Goal: Task Accomplishment & Management: Use online tool/utility

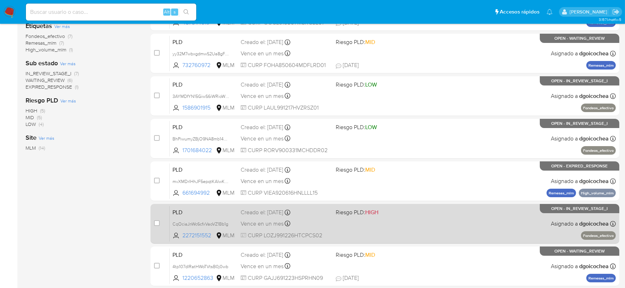
scroll to position [237, 0]
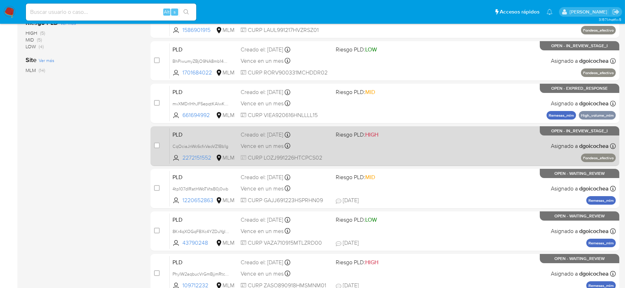
click at [183, 135] on span "PLD" at bounding box center [204, 134] width 63 height 9
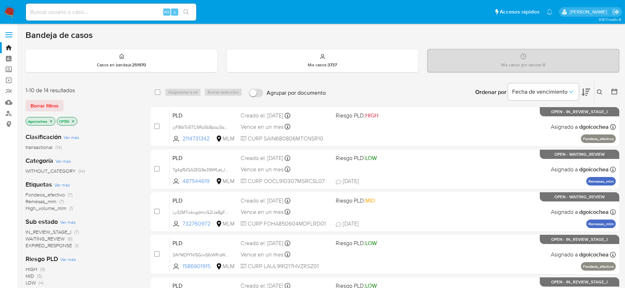
click at [134, 5] on div "Alt s" at bounding box center [111, 12] width 170 height 17
click at [134, 9] on input at bounding box center [111, 11] width 170 height 9
paste input "2272131850"
type input "2272131850"
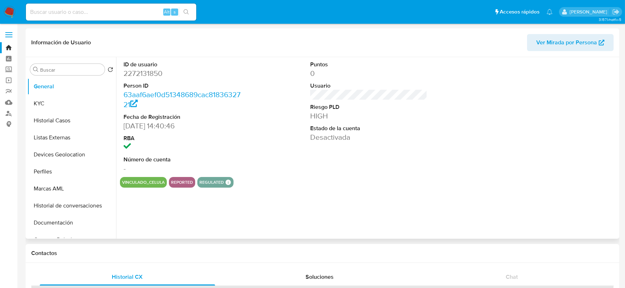
select select "10"
click at [27, 103] on button "KYC" at bounding box center [68, 103] width 83 height 17
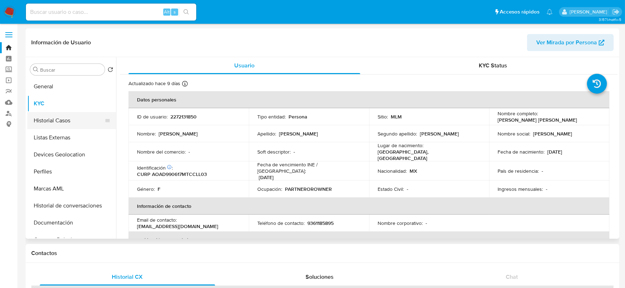
click at [54, 125] on button "Historial Casos" at bounding box center [68, 120] width 83 height 17
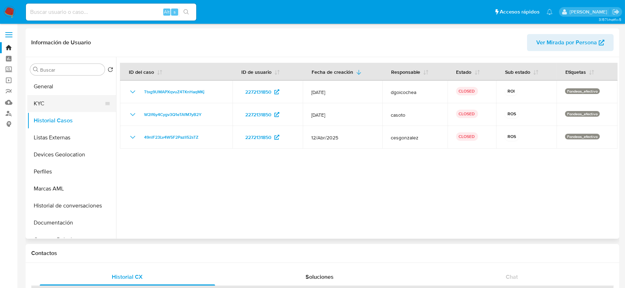
click at [55, 107] on button "KYC" at bounding box center [68, 103] width 83 height 17
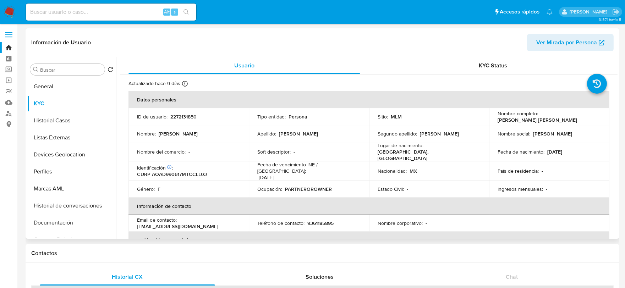
click at [188, 115] on p "2272131850" at bounding box center [183, 117] width 26 height 6
copy p "2272131850"
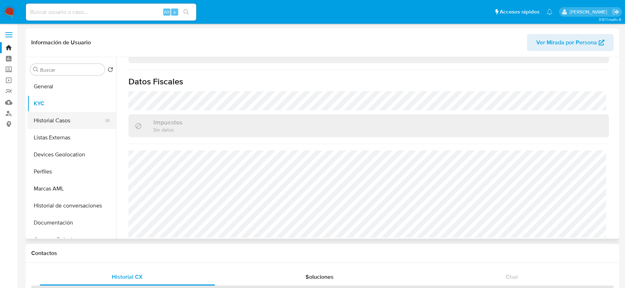
click at [68, 123] on button "Historial Casos" at bounding box center [68, 120] width 83 height 17
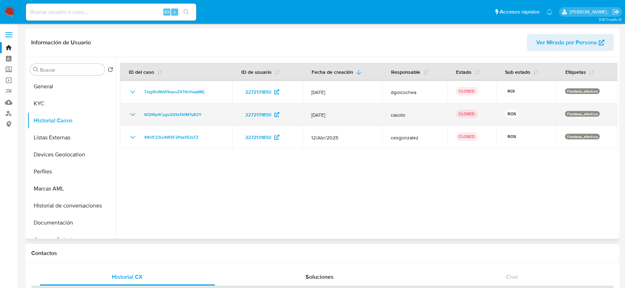
click at [133, 112] on icon "Mostrar/Ocultar" at bounding box center [133, 114] width 9 height 9
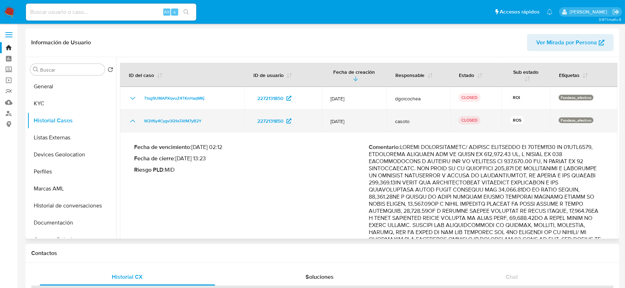
click at [135, 120] on icon "Mostrar/Ocultar" at bounding box center [133, 121] width 9 height 9
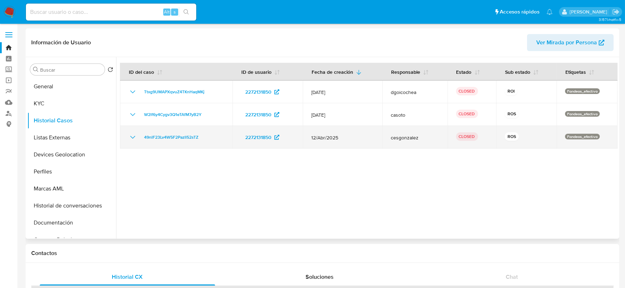
click at [134, 134] on icon "Mostrar/Ocultar" at bounding box center [133, 137] width 9 height 9
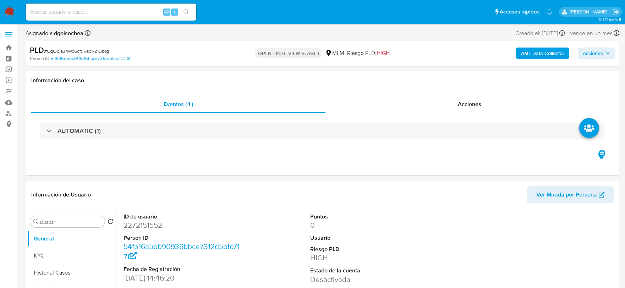
select select "10"
click at [118, 11] on input at bounding box center [111, 11] width 170 height 9
paste input "2256838596"
type input "2256838596"
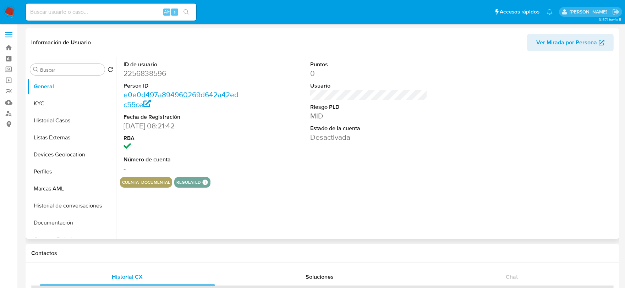
select select "10"
click at [56, 99] on button "KYC" at bounding box center [68, 103] width 83 height 17
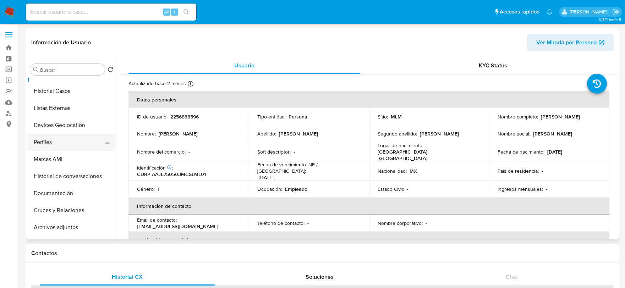
scroll to position [79, 0]
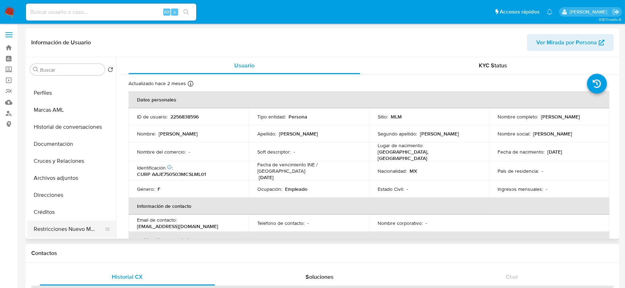
click at [83, 236] on button "Restricciones Nuevo Mundo" at bounding box center [68, 229] width 83 height 17
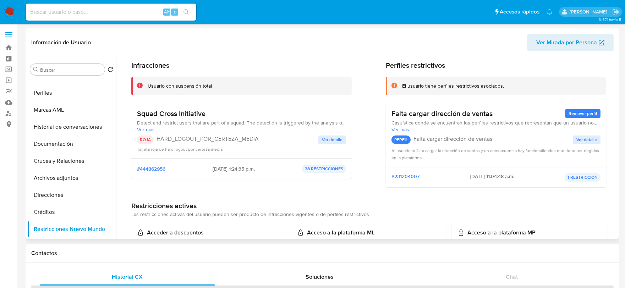
scroll to position [0, 0]
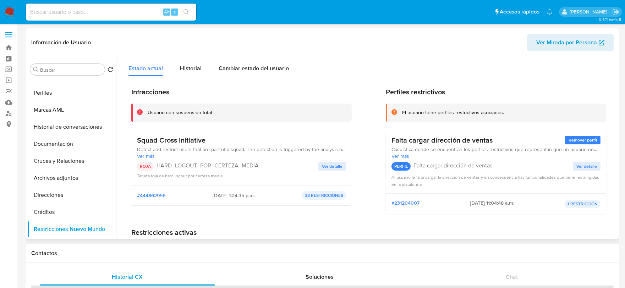
click at [338, 166] on span "Ver detalle" at bounding box center [332, 166] width 21 height 7
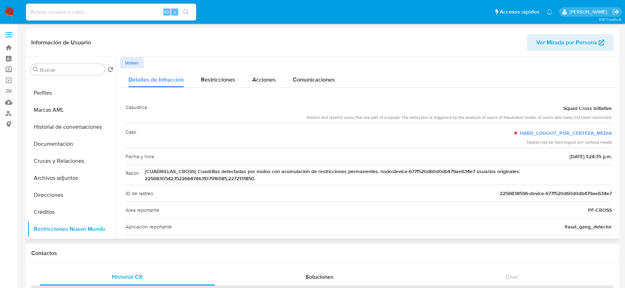
drag, startPoint x: 143, startPoint y: 169, endPoint x: 311, endPoint y: 181, distance: 168.1
click at [311, 181] on div "Razón [CUADRILLAS_CROSS] Cuadrillas detectadas por nodos con acumulación de res…" at bounding box center [369, 175] width 487 height 20
click at [201, 81] on span "Restricciones" at bounding box center [218, 80] width 34 height 8
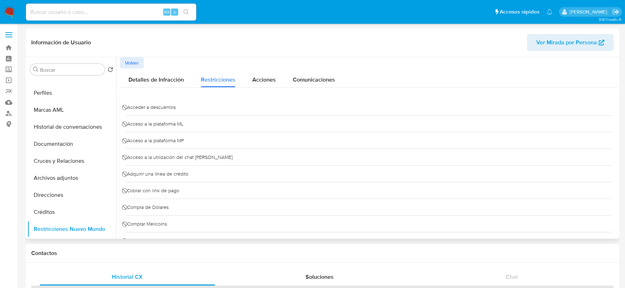
click at [119, 59] on div at bounding box center [367, 148] width 502 height 182
click at [125, 60] on span "Volver" at bounding box center [132, 63] width 14 height 10
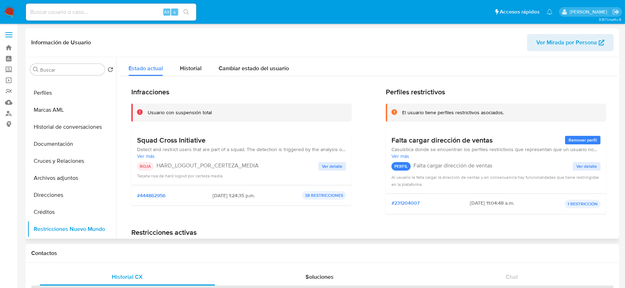
click at [70, 12] on input at bounding box center [111, 11] width 170 height 9
paste input "1522664746"
type input "1522664746"
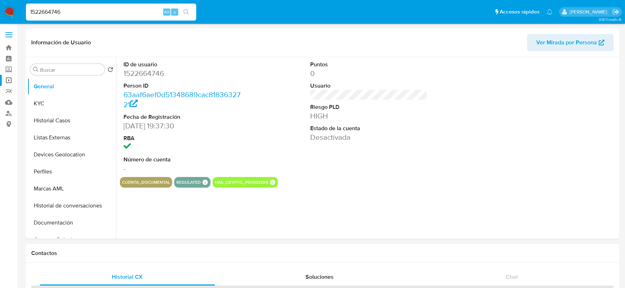
select select "10"
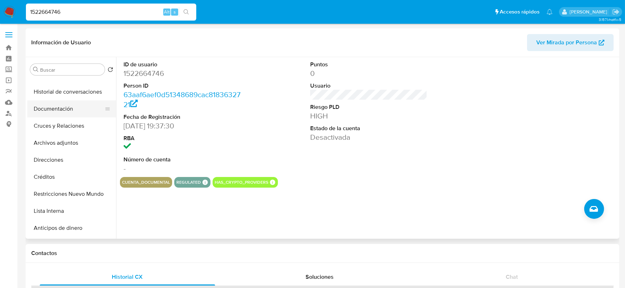
scroll to position [118, 0]
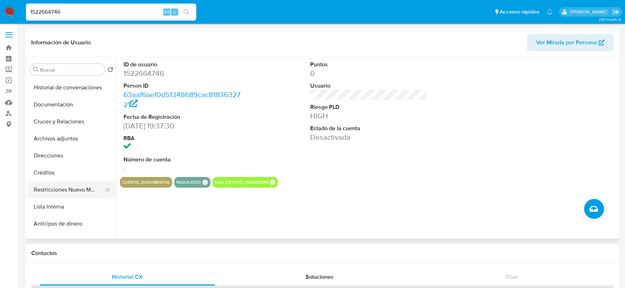
click at [71, 188] on button "Restricciones Nuevo Mundo" at bounding box center [68, 190] width 83 height 17
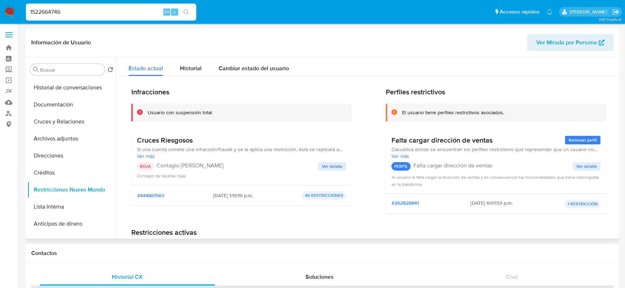
click at [326, 171] on div "ROJA Contagio Tarjetas Rojas Ver detalle Contagio de tarjetas rojas" at bounding box center [241, 170] width 209 height 17
click at [329, 166] on span "Ver detalle" at bounding box center [332, 166] width 21 height 7
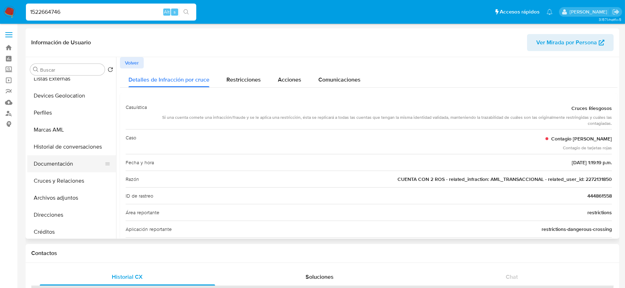
scroll to position [0, 0]
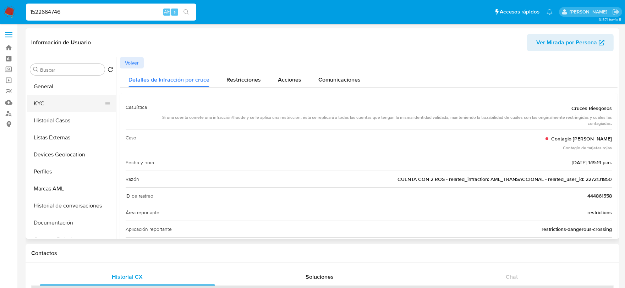
click at [50, 103] on button "KYC" at bounding box center [68, 103] width 83 height 17
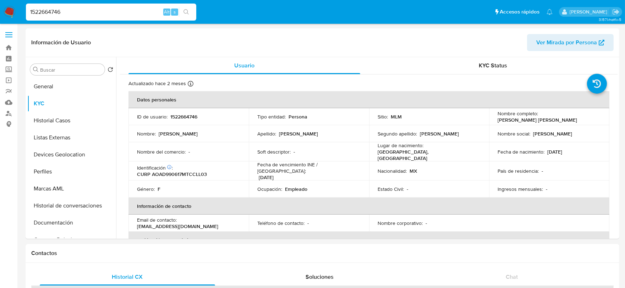
click at [62, 8] on input "1522664746" at bounding box center [111, 11] width 170 height 9
paste input "2355412979"
type input "2355412979"
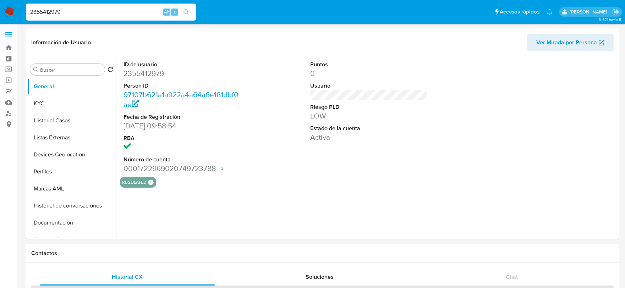
select select "10"
click at [53, 120] on button "Historial Casos" at bounding box center [68, 120] width 83 height 17
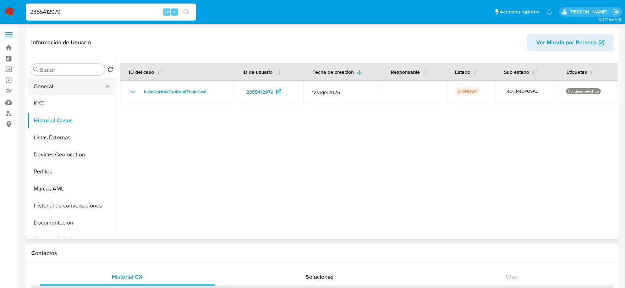
click at [57, 84] on button "General" at bounding box center [68, 86] width 83 height 17
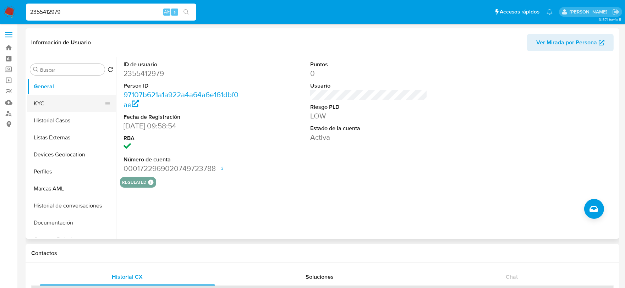
click at [62, 102] on button "KYC" at bounding box center [68, 103] width 83 height 17
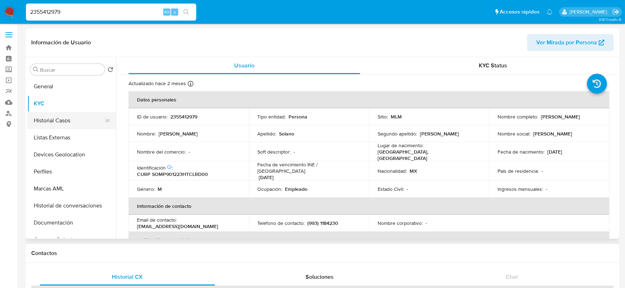
click at [67, 122] on button "Historial Casos" at bounding box center [68, 120] width 83 height 17
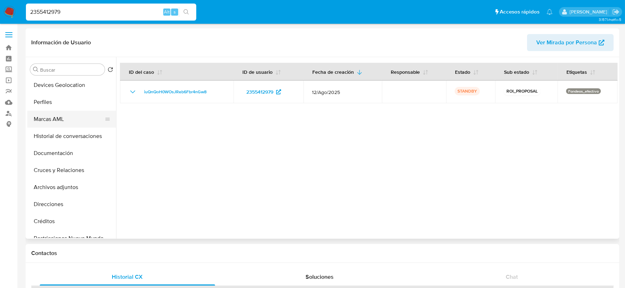
scroll to position [79, 0]
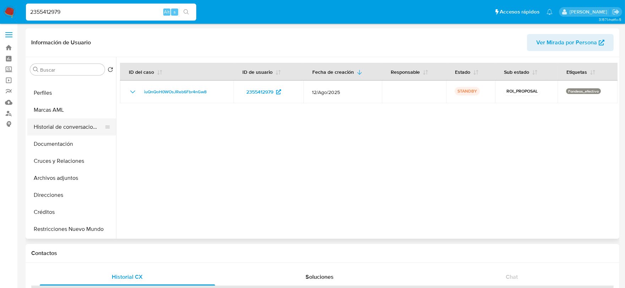
click at [76, 129] on button "Historial de conversaciones" at bounding box center [68, 127] width 83 height 17
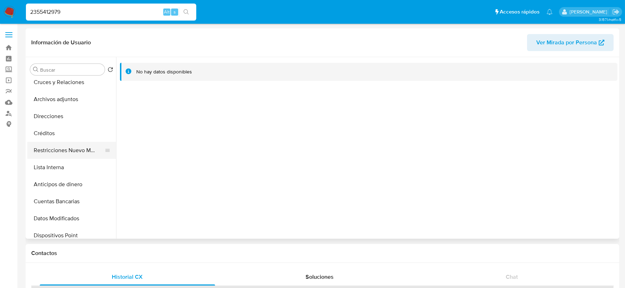
click at [65, 148] on button "Restricciones Nuevo Mundo" at bounding box center [68, 150] width 83 height 17
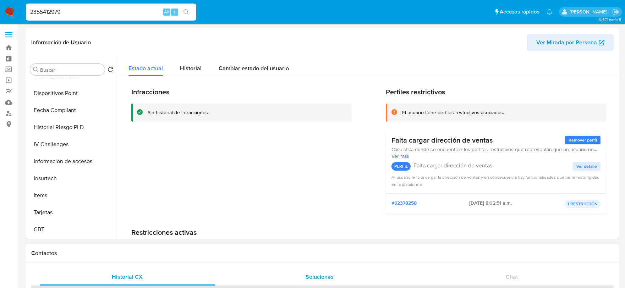
scroll to position [300, 0]
click at [72, 8] on input "2355412979" at bounding box center [111, 11] width 170 height 9
paste input "272131850"
type input "2272131850"
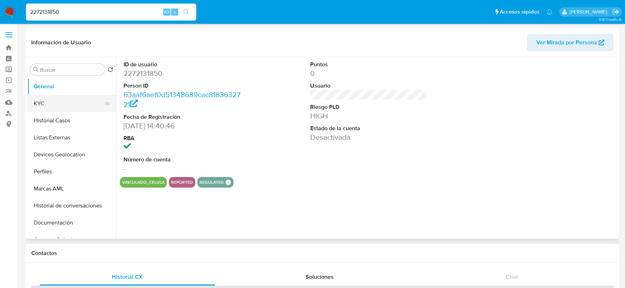
select select "10"
click at [45, 103] on button "KYC" at bounding box center [68, 103] width 83 height 17
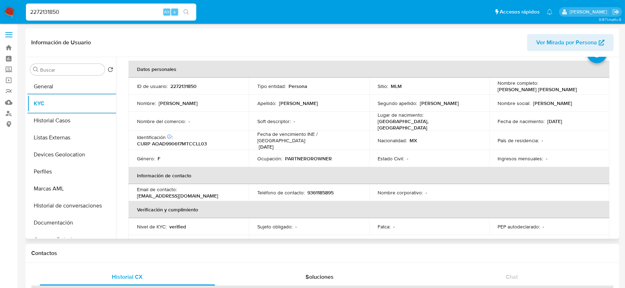
scroll to position [118, 0]
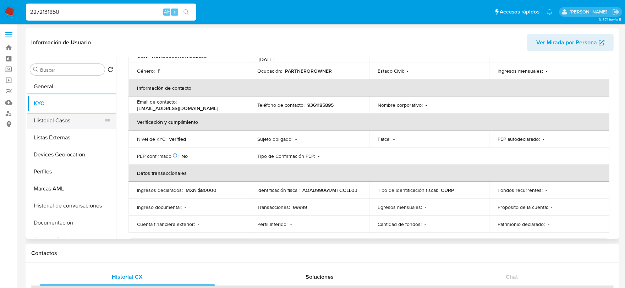
click at [52, 116] on button "Historial Casos" at bounding box center [68, 120] width 83 height 17
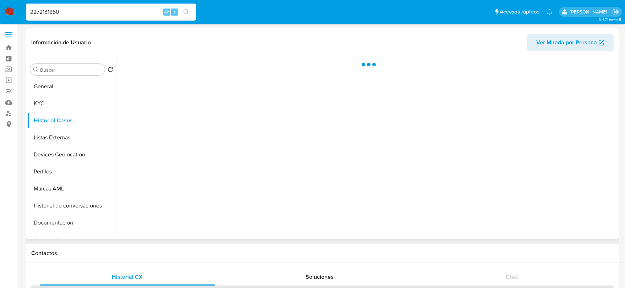
scroll to position [0, 0]
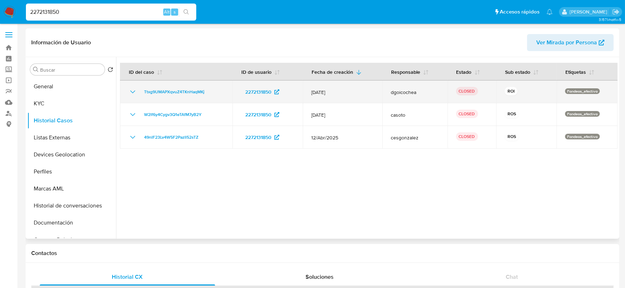
click at [135, 89] on icon "Mostrar/Ocultar" at bounding box center [133, 92] width 9 height 9
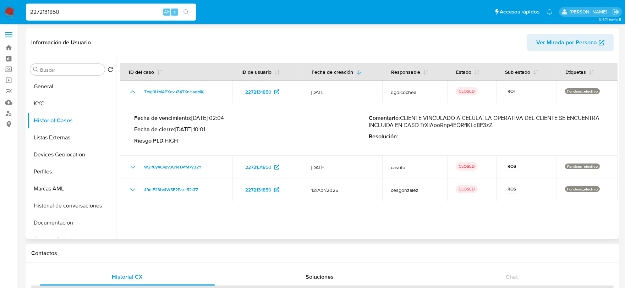
click at [467, 126] on p "Comentario : CLIENTE VINCULADO A CELULA, LA OPERATIVA DEL CLIENTE SE ENCUENTRA …" at bounding box center [486, 122] width 235 height 14
click at [133, 11] on input "2272131850" at bounding box center [111, 11] width 170 height 9
paste input "TrXiAooRnp4EQRflKLq8F3zZ"
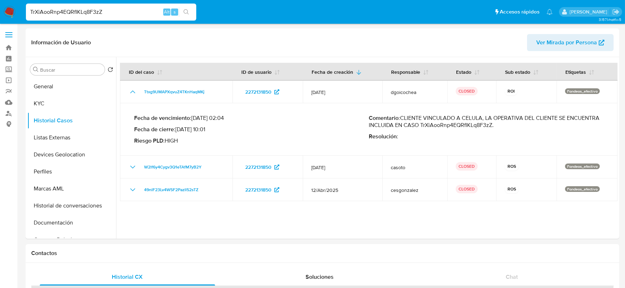
type input "TrXiAooRnp4EQRflKLq8F3zZ"
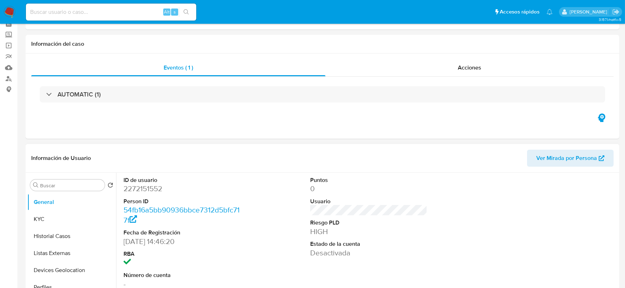
select select "10"
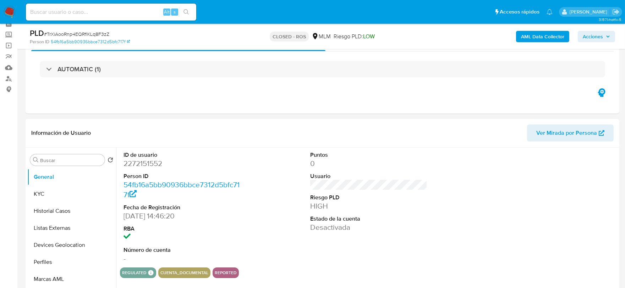
scroll to position [118, 0]
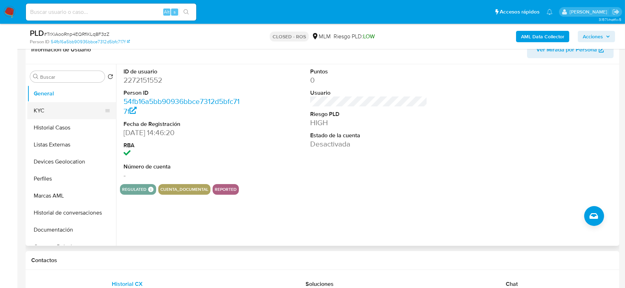
click at [45, 112] on button "KYC" at bounding box center [68, 110] width 83 height 17
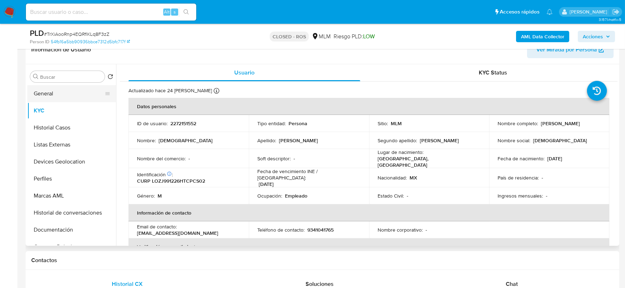
click at [62, 94] on button "General" at bounding box center [68, 93] width 83 height 17
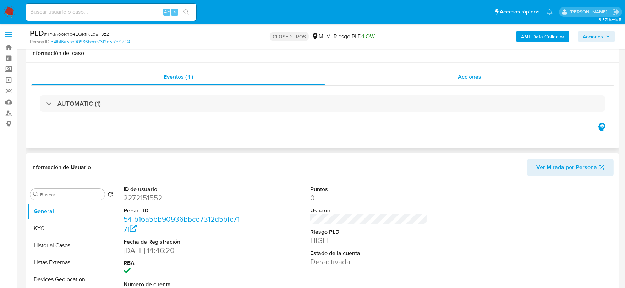
scroll to position [0, 0]
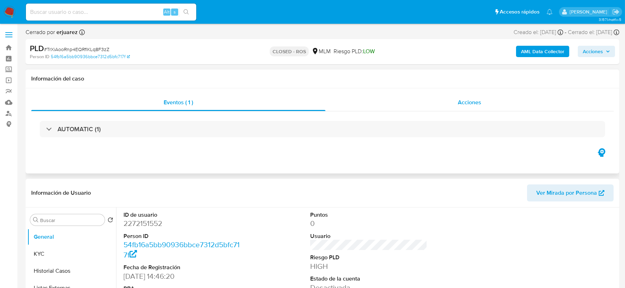
click at [488, 102] on div "Acciones" at bounding box center [470, 102] width 288 height 17
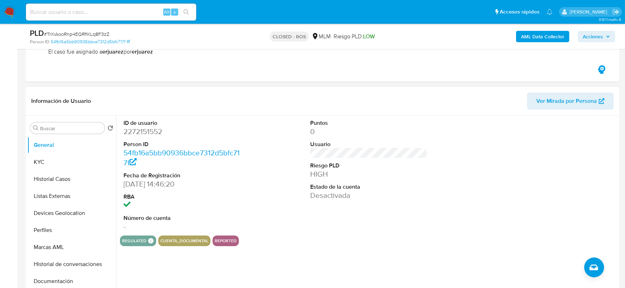
scroll to position [118, 0]
click at [145, 130] on dd "2272151552" at bounding box center [183, 133] width 118 height 10
copy dd "2272151552"
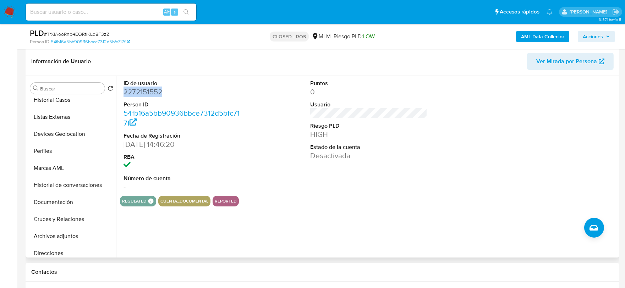
scroll to position [158, 0]
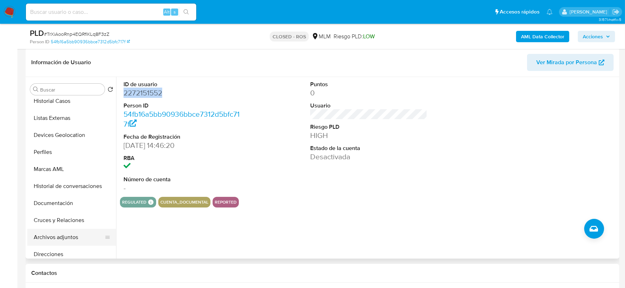
click at [69, 237] on button "Archivos adjuntos" at bounding box center [68, 237] width 83 height 17
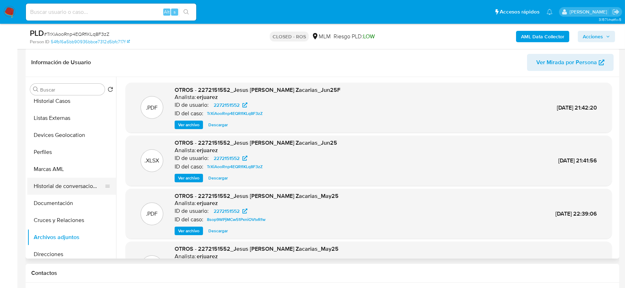
scroll to position [0, 0]
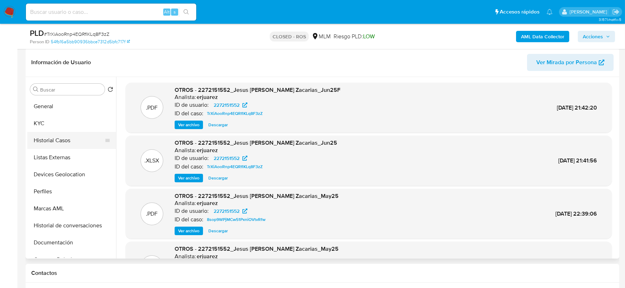
click at [50, 141] on button "Historial Casos" at bounding box center [68, 140] width 83 height 17
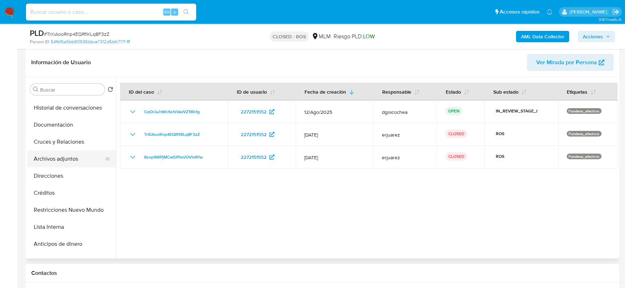
scroll to position [118, 0]
click at [81, 207] on button "Restricciones Nuevo Mundo" at bounding box center [68, 209] width 83 height 17
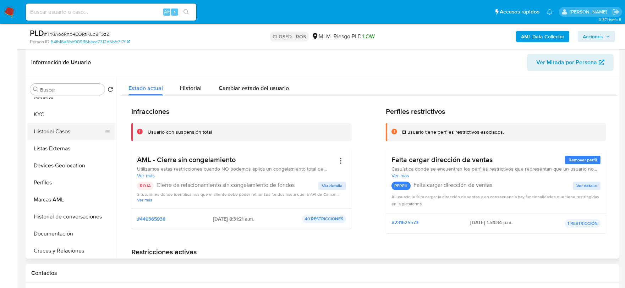
scroll to position [0, 0]
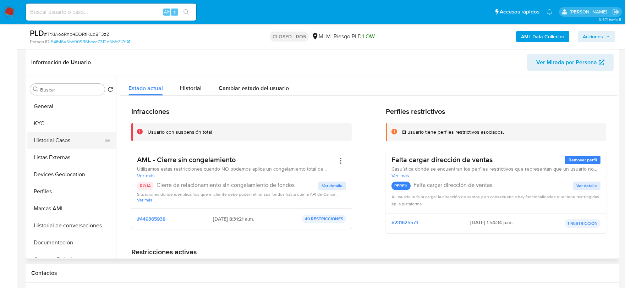
click at [68, 139] on button "Historial Casos" at bounding box center [68, 140] width 83 height 17
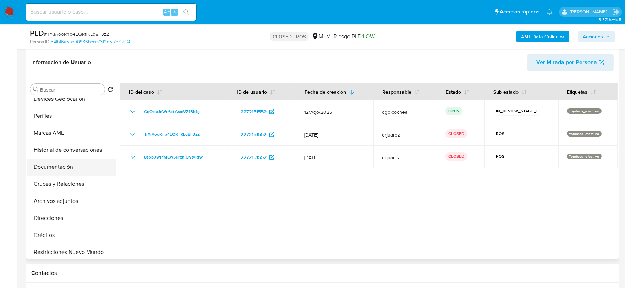
scroll to position [79, 0]
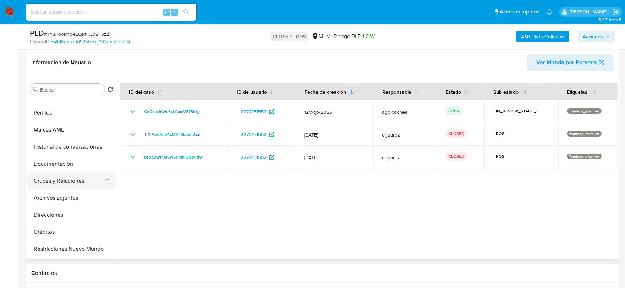
click at [54, 173] on button "Cruces y Relaciones" at bounding box center [68, 181] width 83 height 17
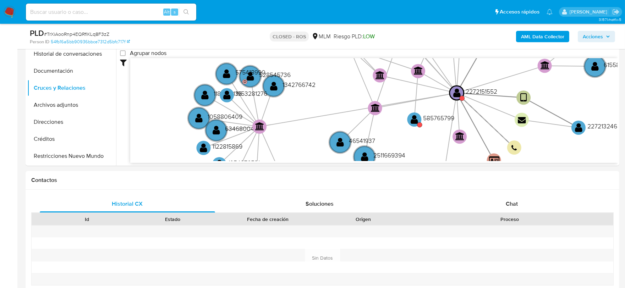
scroll to position [191, 0]
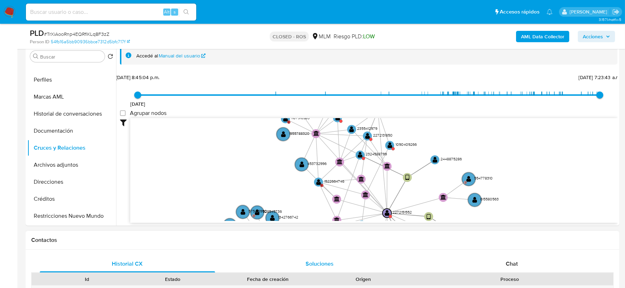
drag, startPoint x: 443, startPoint y: 216, endPoint x: 369, endPoint y: 261, distance: 86.3
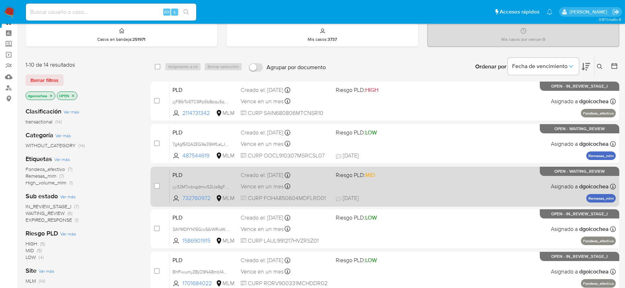
scroll to position [39, 0]
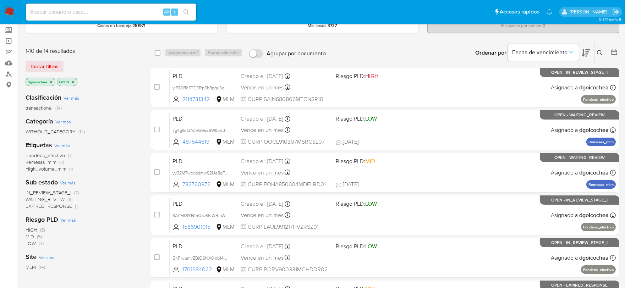
click at [59, 188] on div "Sub estado Ver más IN_REVIEW_STAGE_I (7) WAITING_REVIEW (6) EXPIRED_RESPONSE (1)" at bounding box center [83, 194] width 114 height 32
click at [60, 190] on span "IN_REVIEW_STAGE_I" at bounding box center [49, 192] width 46 height 7
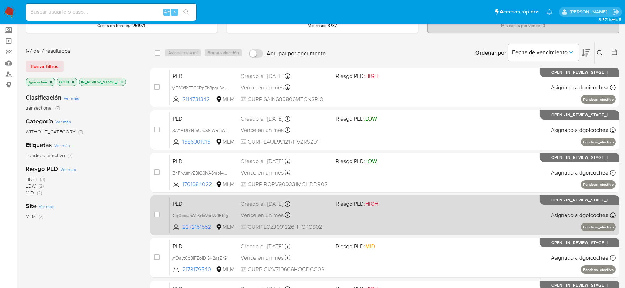
click at [181, 202] on span "PLD" at bounding box center [204, 203] width 63 height 9
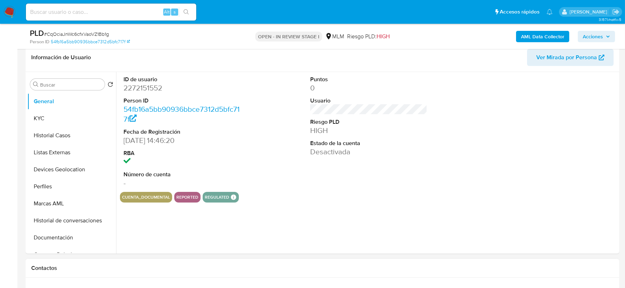
scroll to position [197, 0]
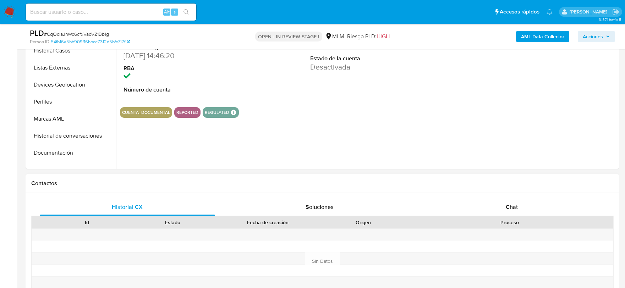
select select "10"
click at [368, 202] on div "Soluciones" at bounding box center [319, 207] width 175 height 17
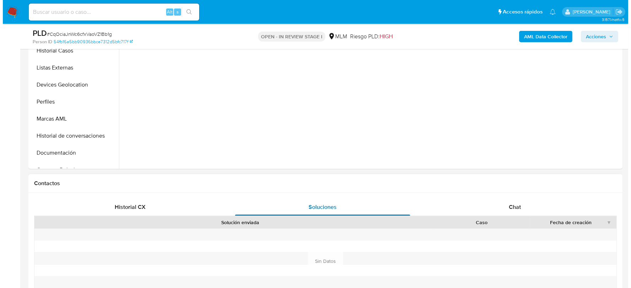
scroll to position [116, 0]
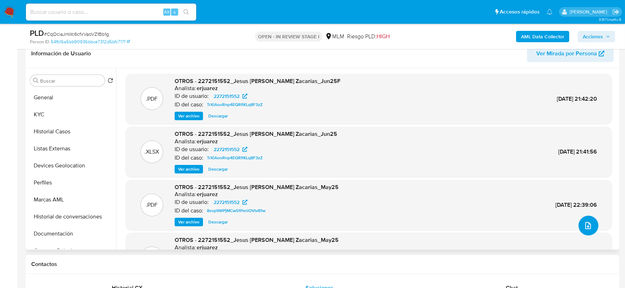
click at [586, 223] on icon "upload-file" at bounding box center [589, 225] width 6 height 7
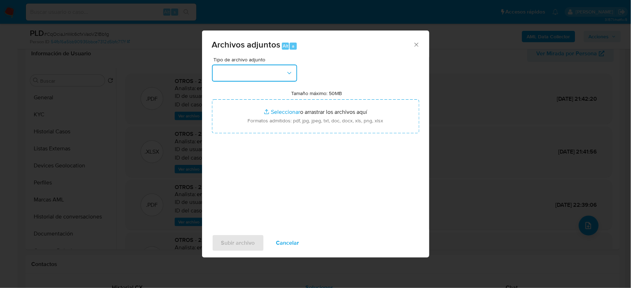
click at [288, 76] on icon "button" at bounding box center [289, 73] width 7 height 7
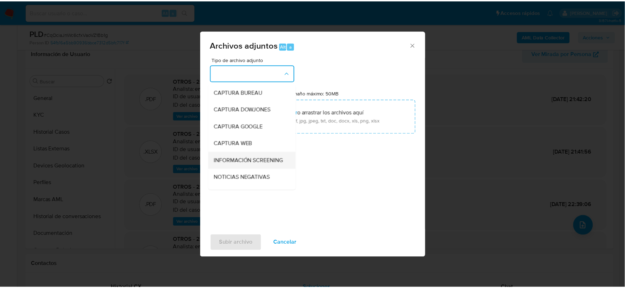
scroll to position [54, 0]
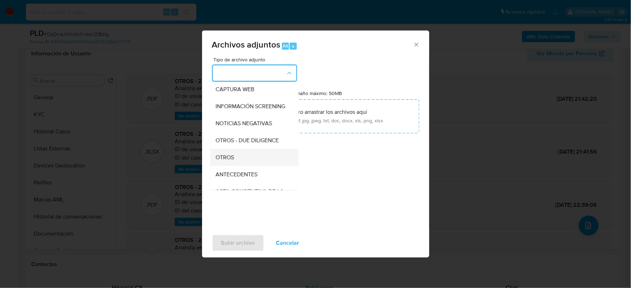
click at [225, 161] on span "OTROS" at bounding box center [225, 157] width 18 height 7
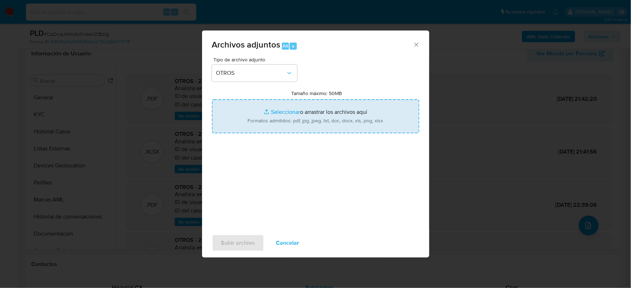
type input "C:\fakepath\2272151552_JESUS LOPEZ_AGO2025.xlsx"
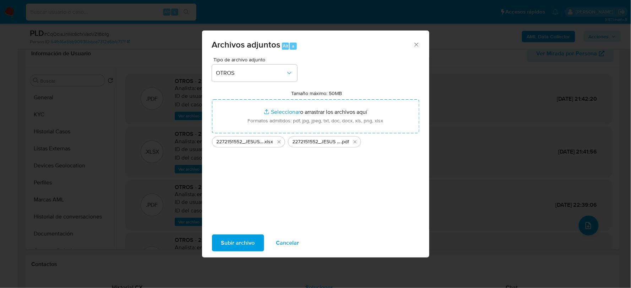
click at [244, 238] on span "Subir archivo" at bounding box center [238, 243] width 34 height 16
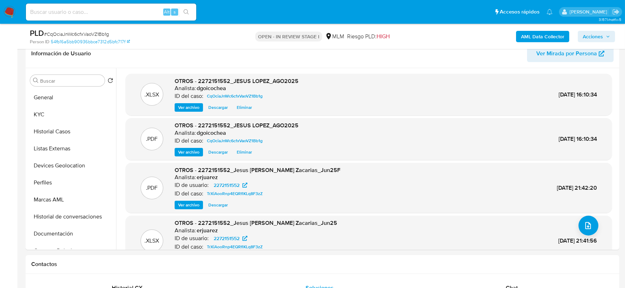
click at [598, 33] on span "Acciones" at bounding box center [593, 36] width 20 height 11
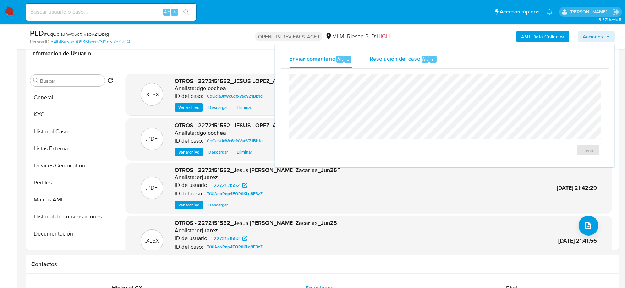
click at [406, 58] on span "Resolución del caso" at bounding box center [395, 59] width 51 height 8
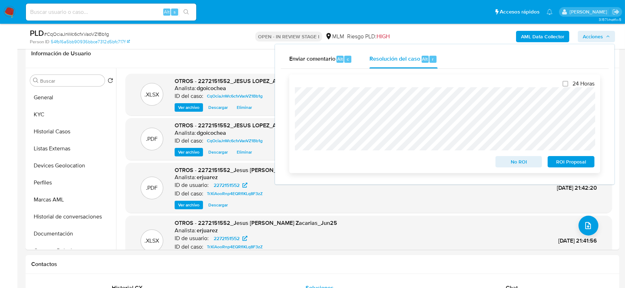
click at [560, 158] on span "ROI Proposal" at bounding box center [571, 162] width 37 height 10
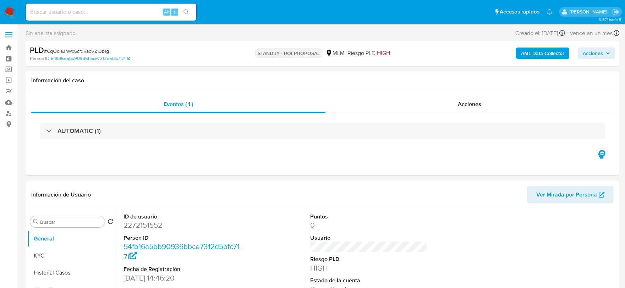
select select "10"
